Goal: Information Seeking & Learning: Learn about a topic

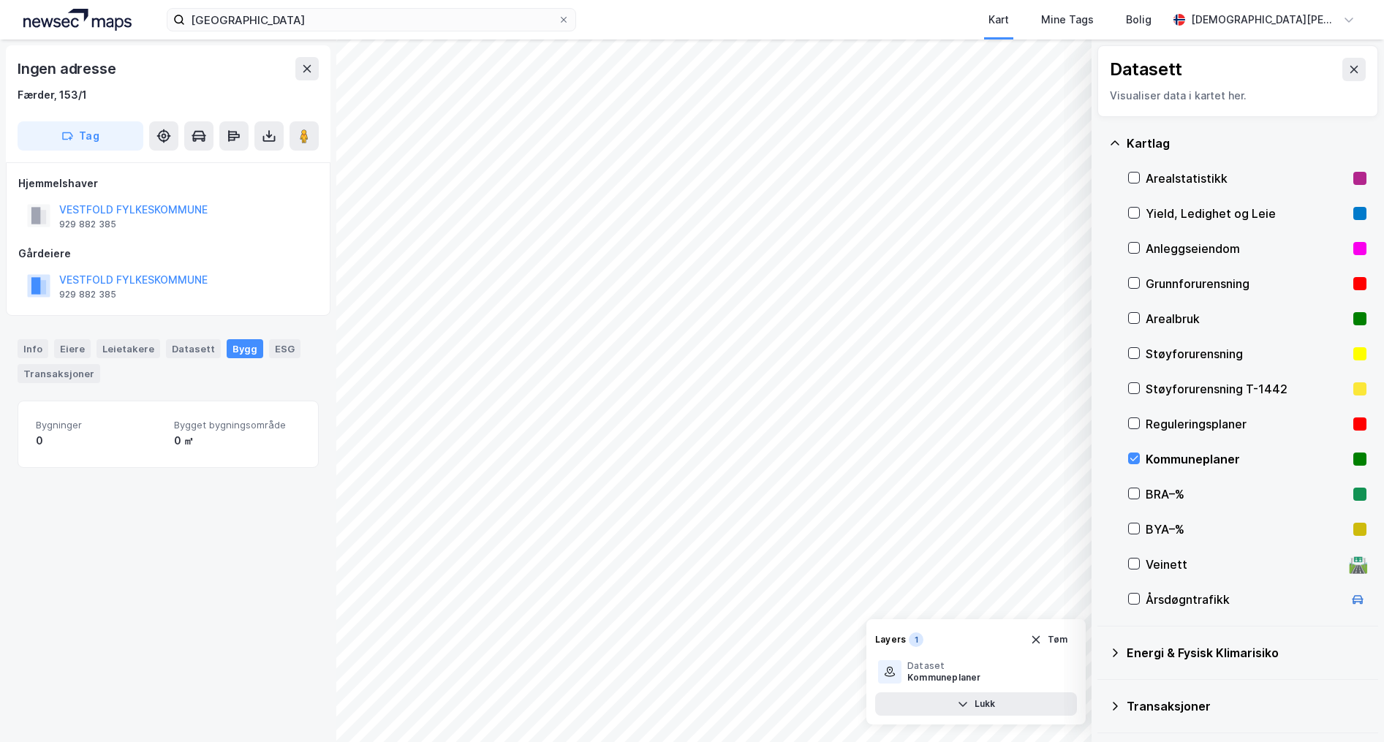
scroll to position [244, 0]
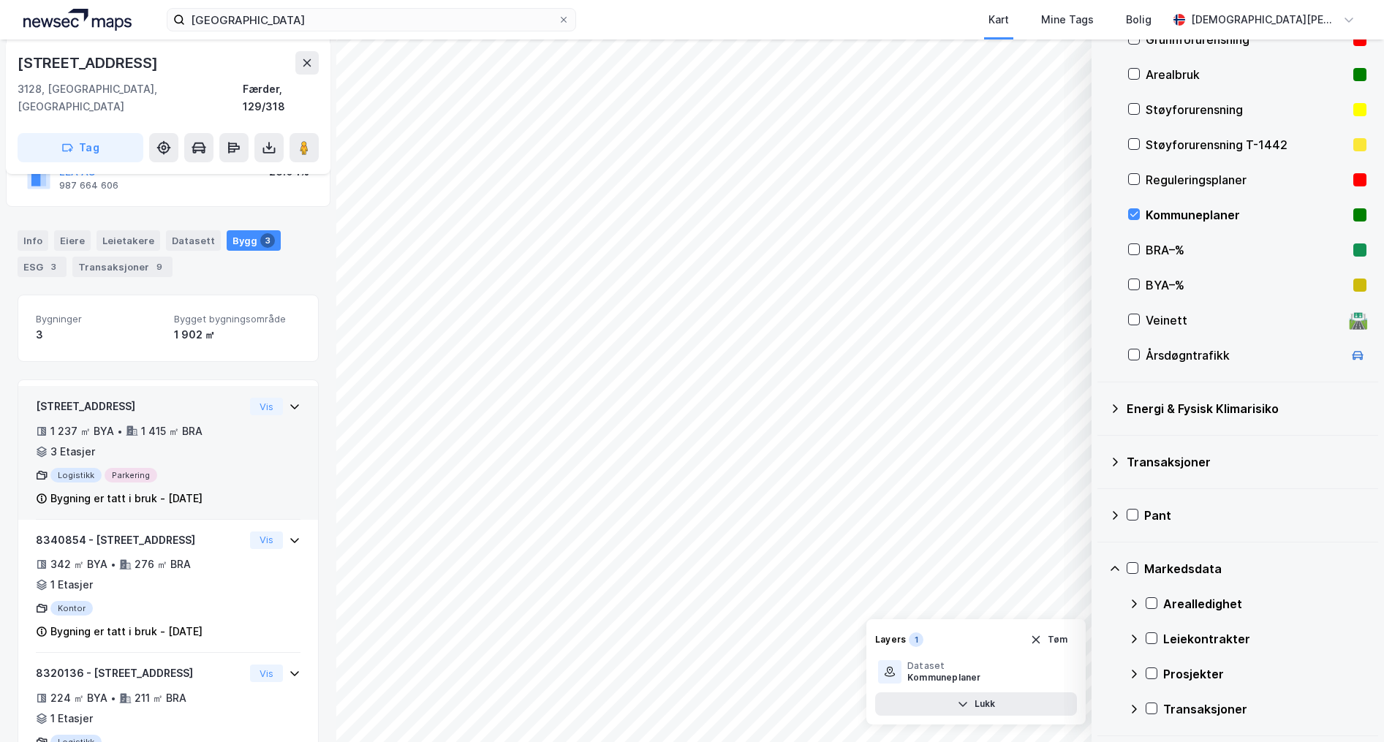
scroll to position [205, 0]
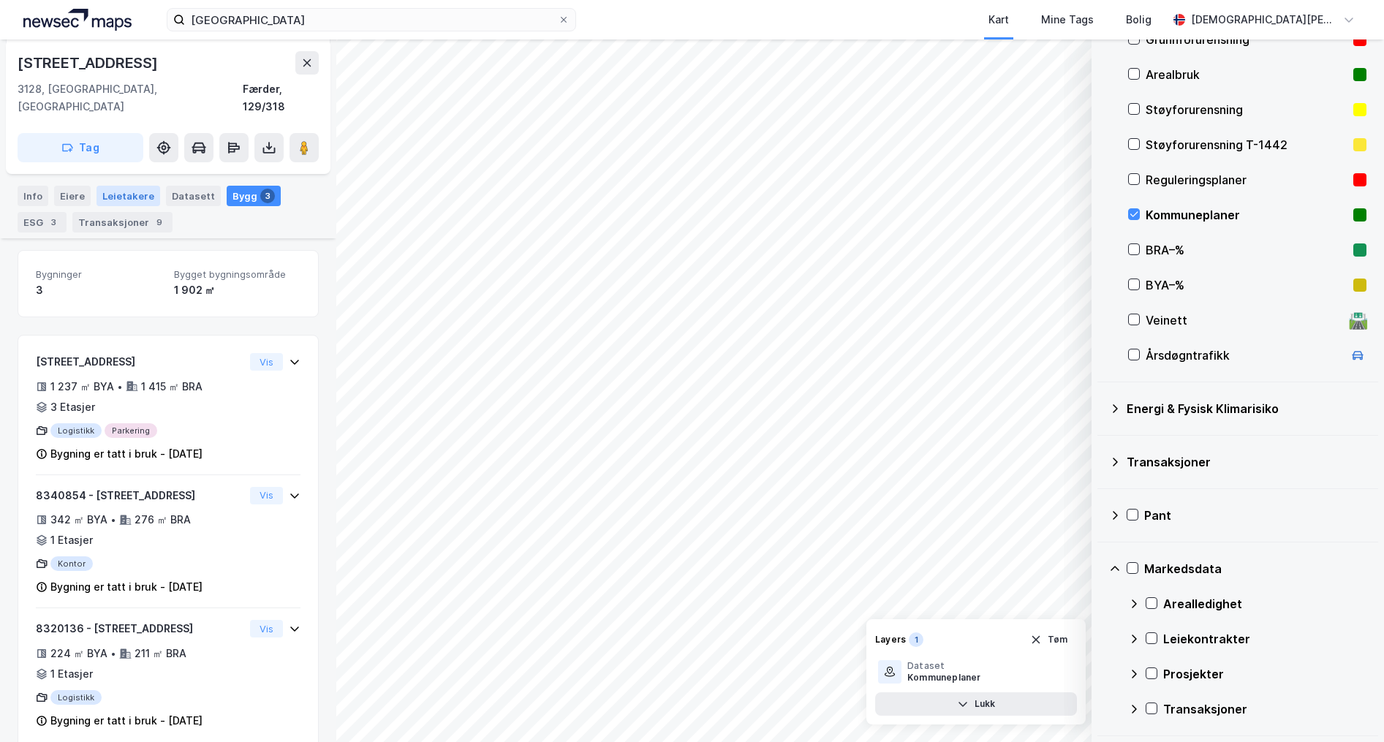
click at [137, 186] on div "Leietakere" at bounding box center [128, 196] width 64 height 20
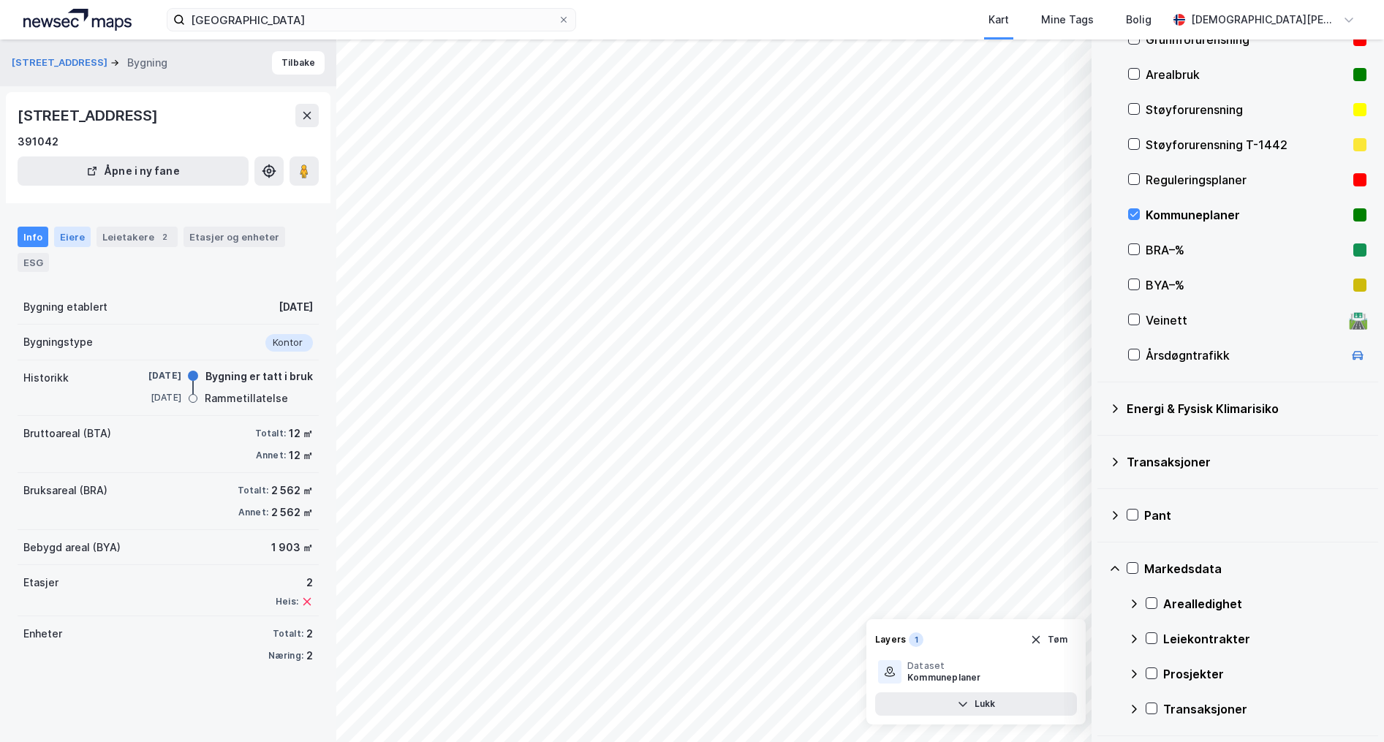
click at [70, 242] on div "Eiere" at bounding box center [72, 237] width 37 height 20
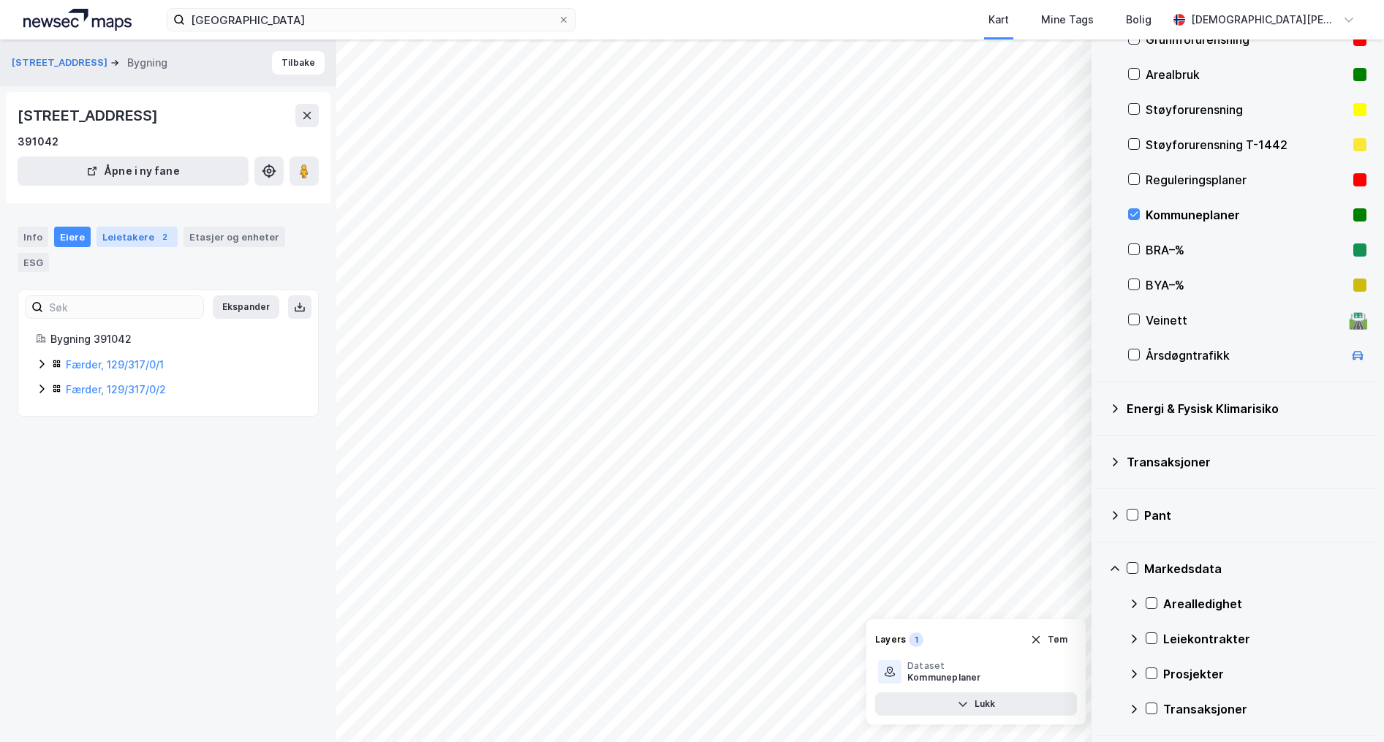
click at [105, 238] on div "Leietakere 2" at bounding box center [136, 237] width 81 height 20
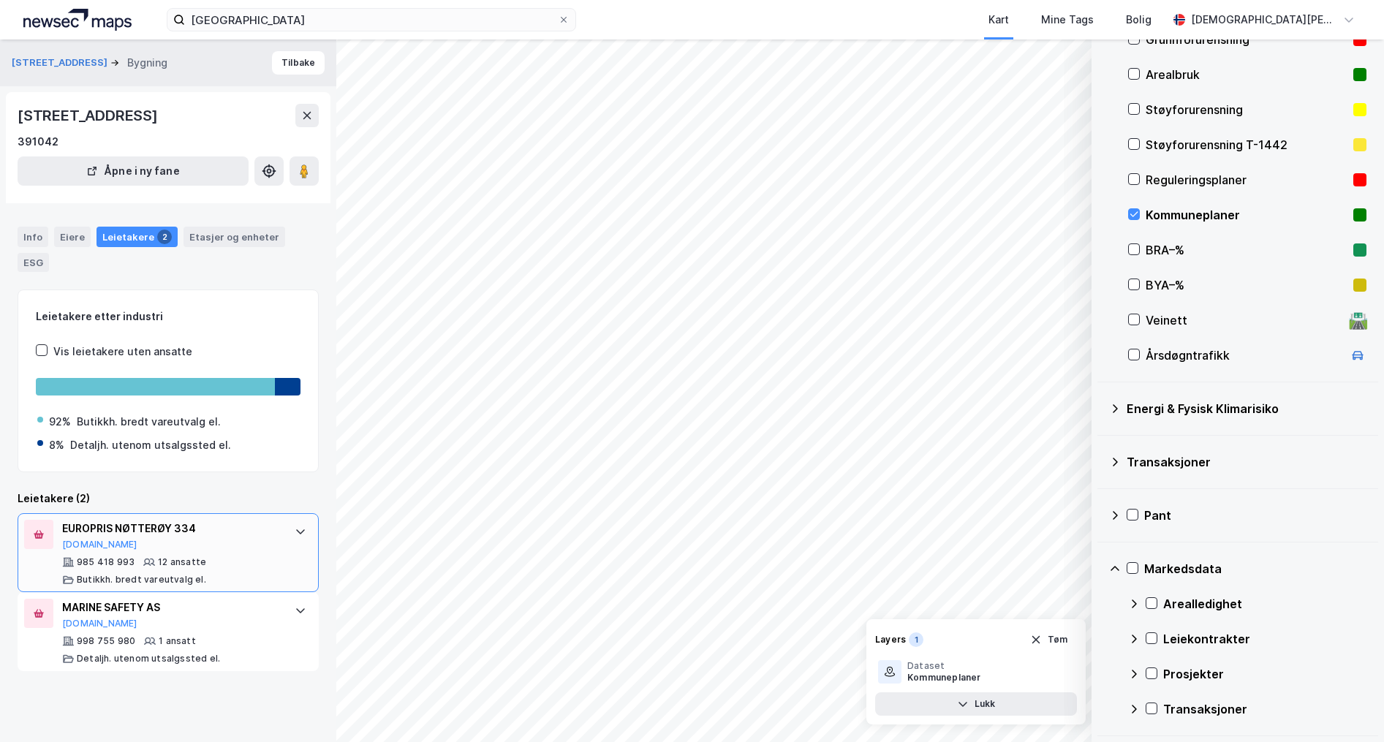
click at [181, 567] on div "12 ansatte" at bounding box center [182, 562] width 48 height 12
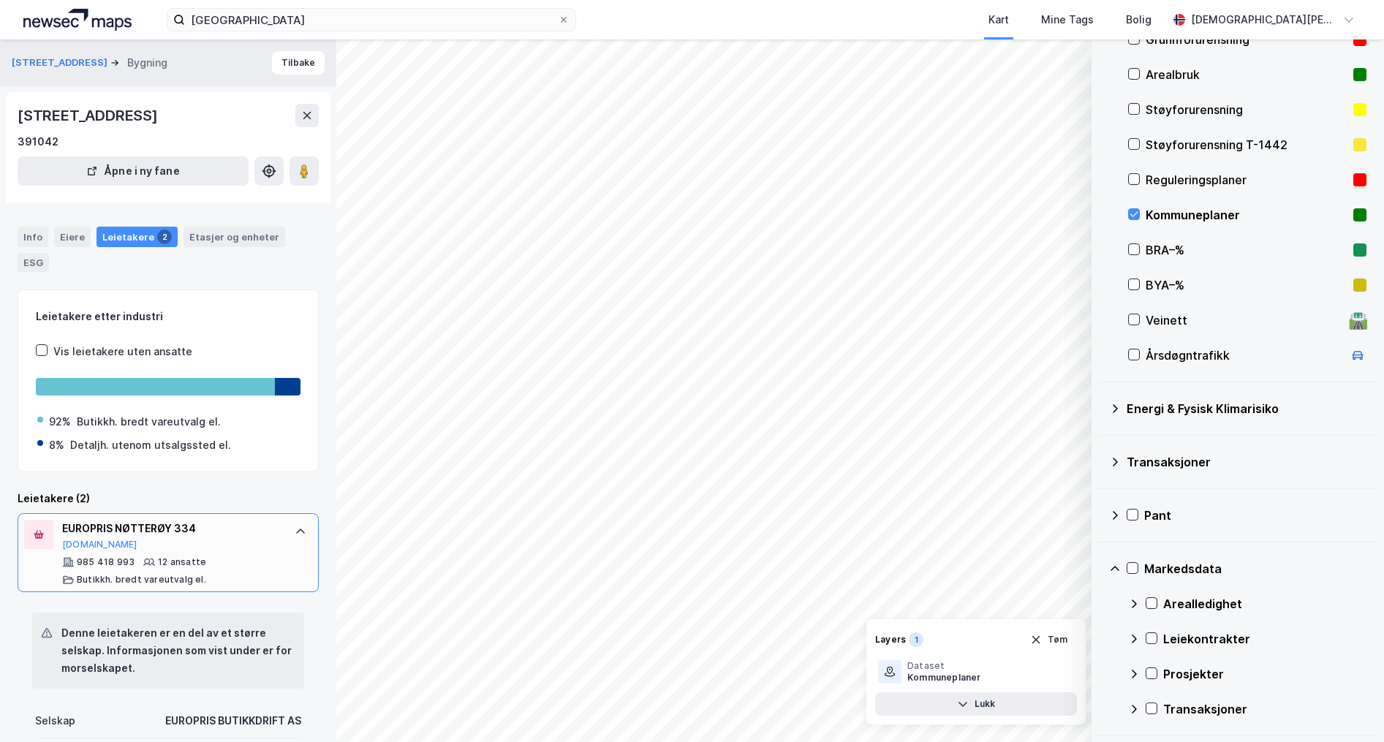
click at [75, 578] on div "Butikkh. bredt vareutvalg el." at bounding box center [134, 580] width 144 height 12
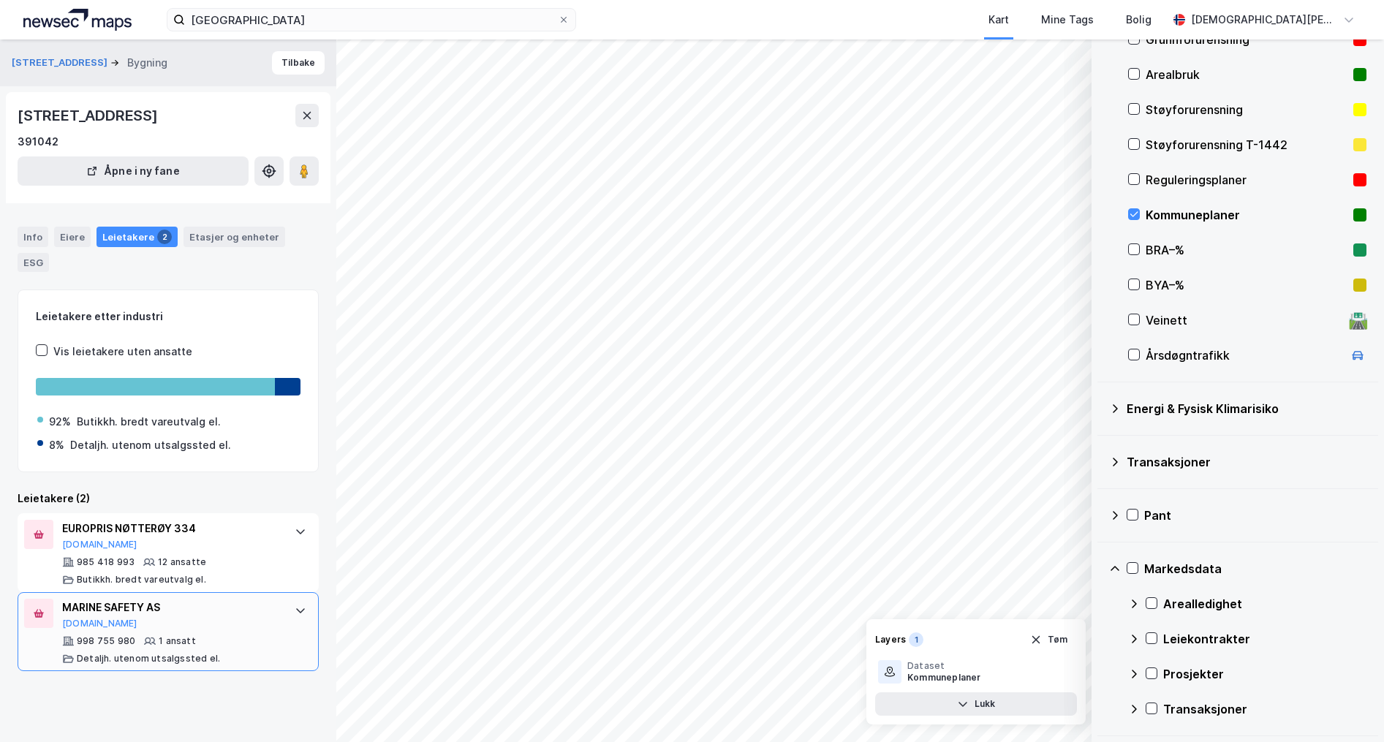
click at [91, 592] on div "MARINE SAFETY AS [DOMAIN_NAME] 998 755 980 1 ansatt Detaljh. utenom utsalgssted…" at bounding box center [168, 631] width 301 height 79
click at [144, 423] on div "Butikkh. bredt vareutvalg el." at bounding box center [149, 422] width 144 height 18
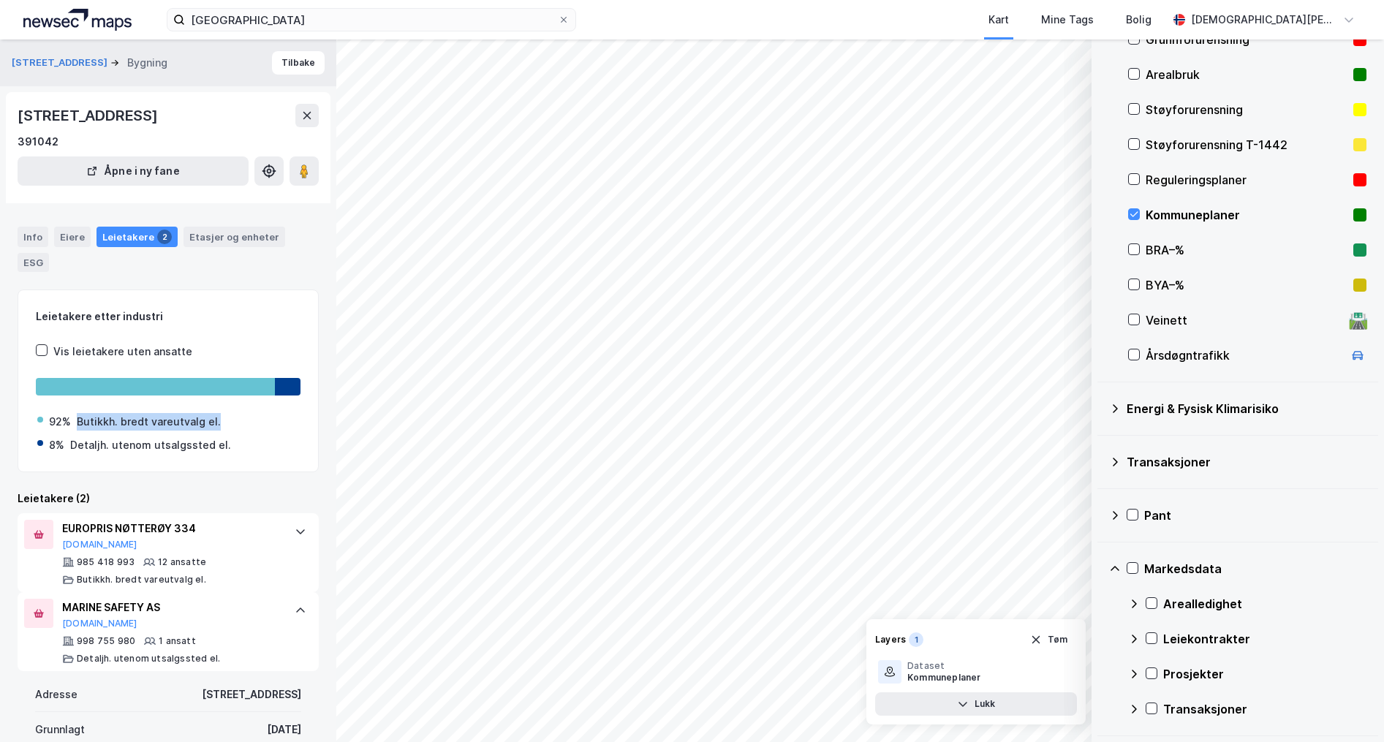
drag, startPoint x: 223, startPoint y: 424, endPoint x: 75, endPoint y: 425, distance: 147.7
click at [75, 425] on div "92% Butikkh. bredt vareutvalg el." at bounding box center [168, 422] width 262 height 18
copy div "Butikkh. bredt vareutvalg el."
